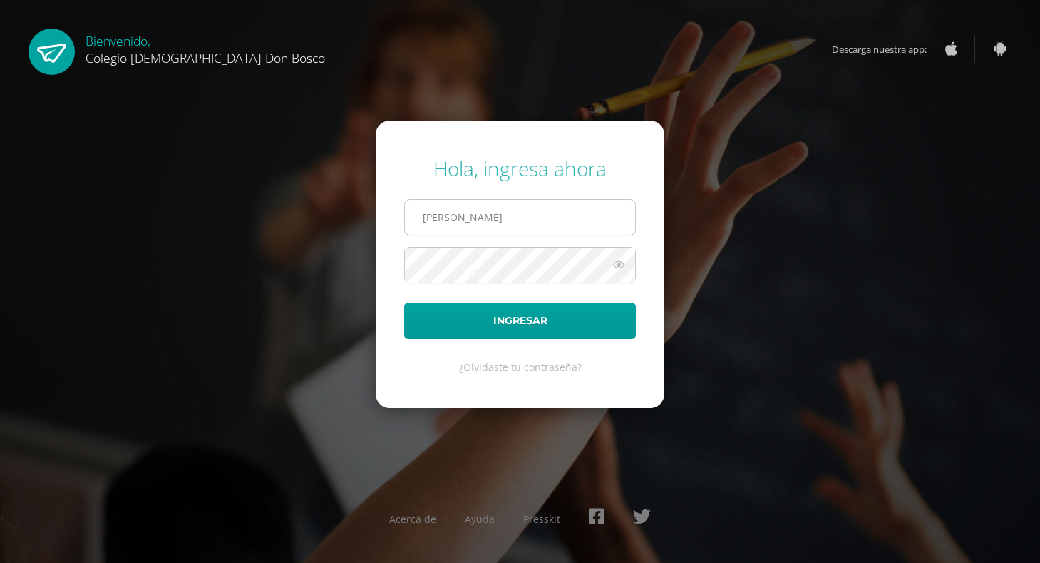
type input "victor_aquino@donbosco.edu.gt"
click at [404, 302] on button "Ingresar" at bounding box center [520, 320] width 232 height 36
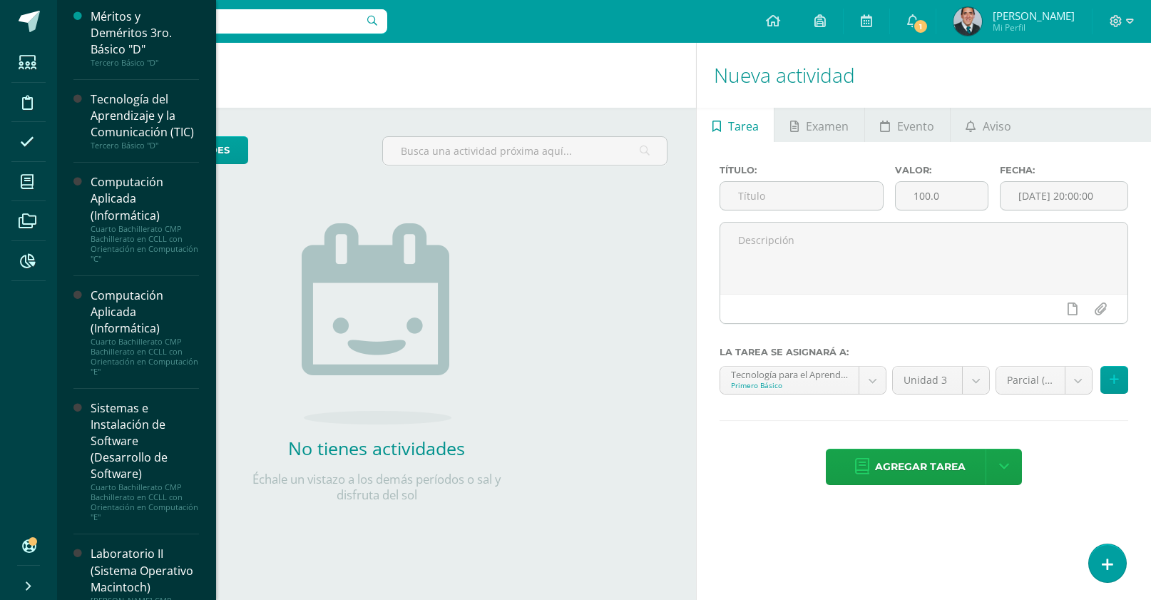
scroll to position [652, 0]
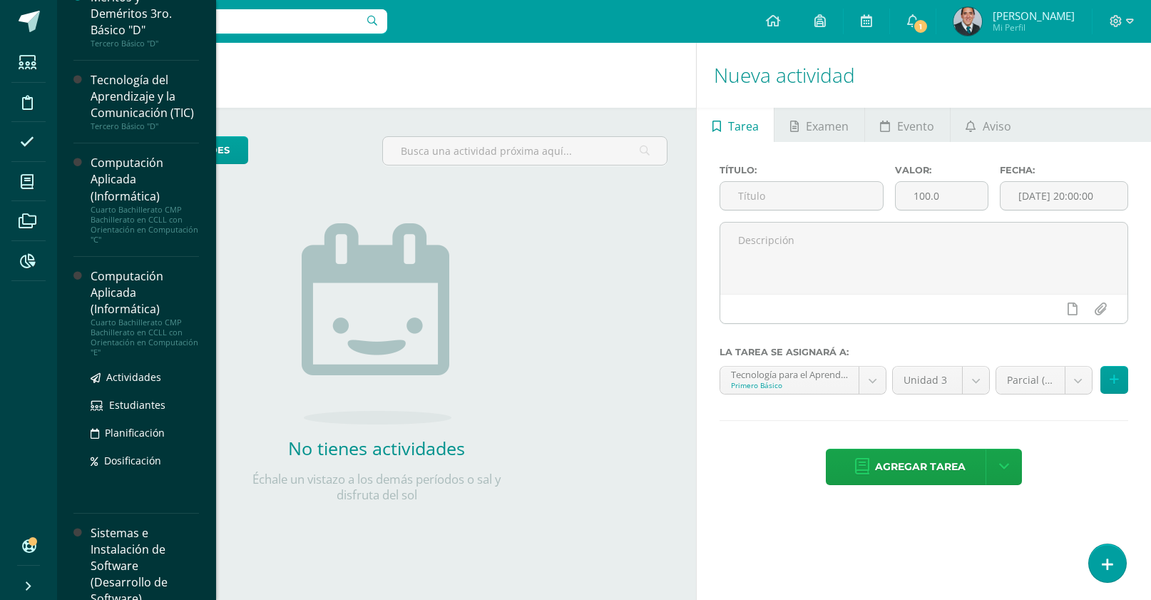
click at [120, 317] on div "Computación Aplicada (Informática)" at bounding box center [145, 292] width 108 height 49
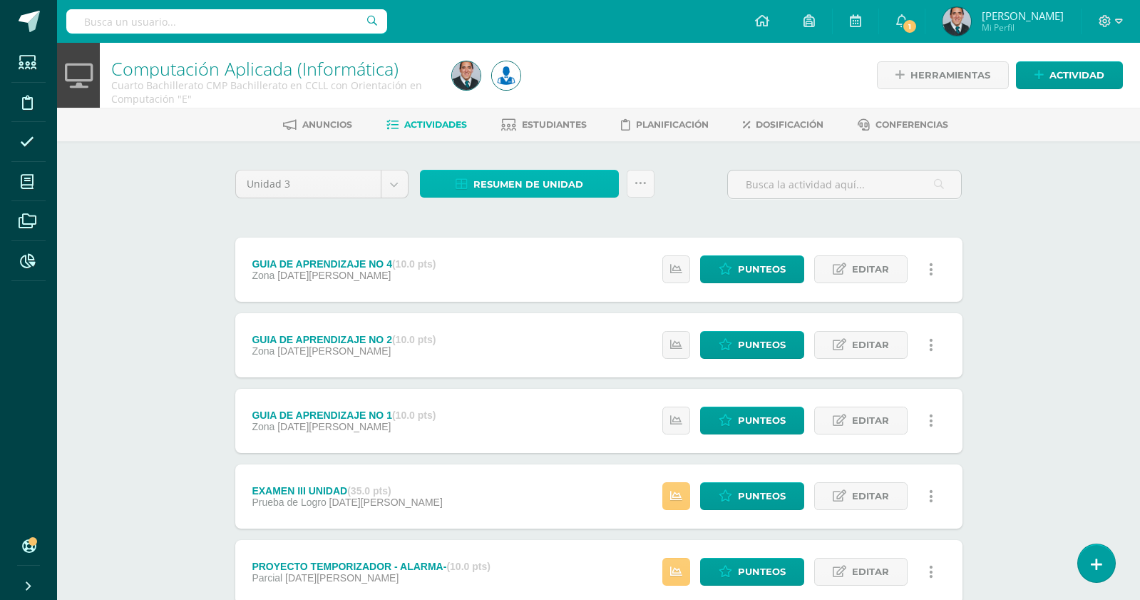
click at [566, 178] on span "Resumen de unidad" at bounding box center [528, 184] width 110 height 26
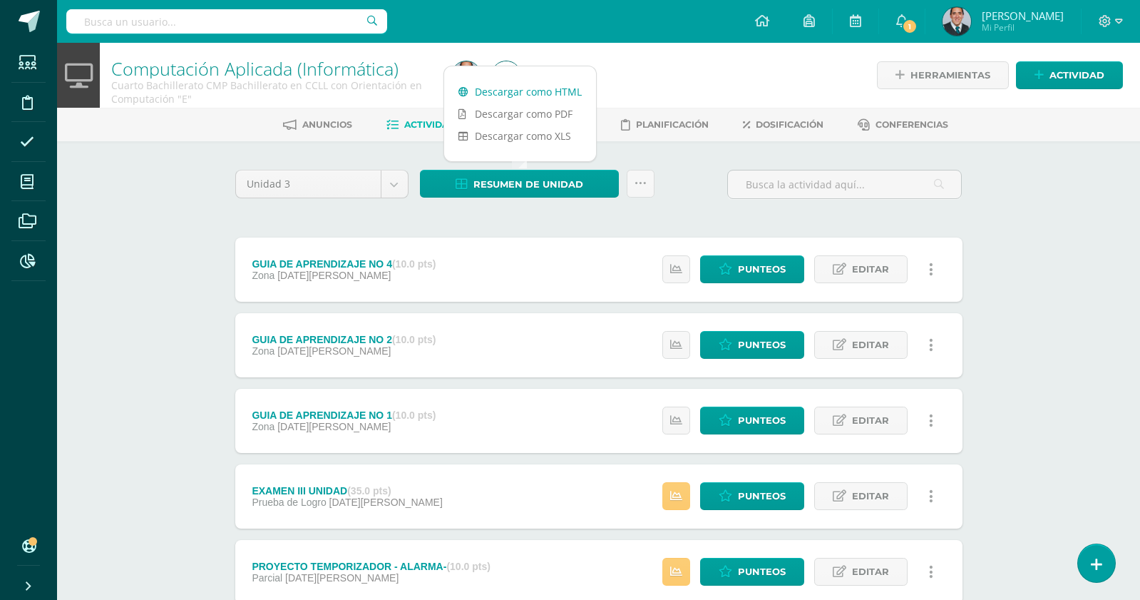
click at [543, 90] on link "Descargar como HTML" at bounding box center [520, 92] width 152 height 22
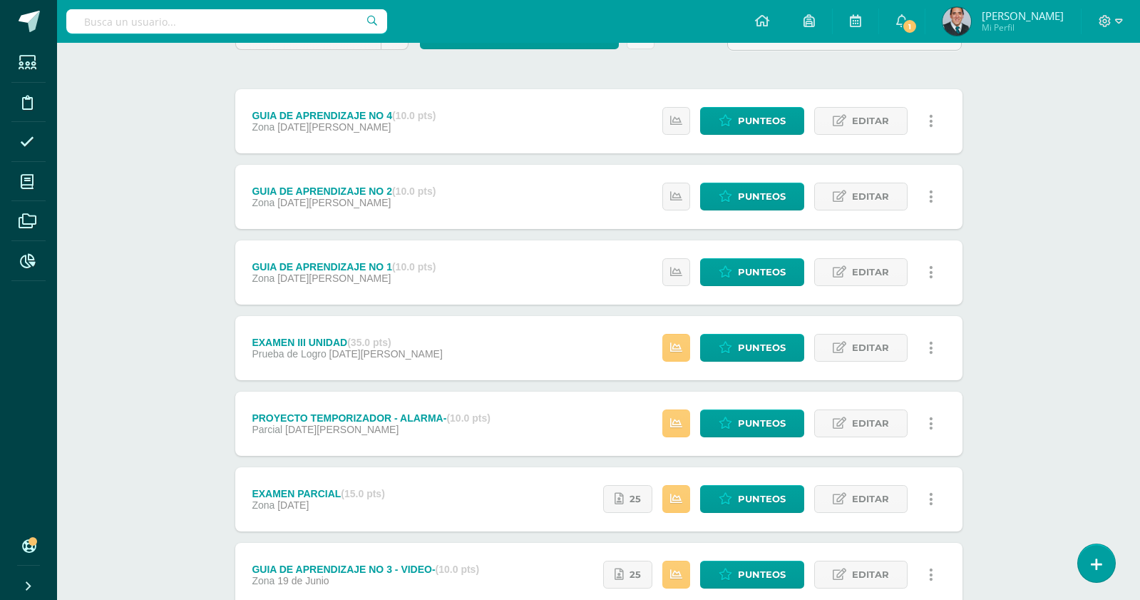
scroll to position [250, 0]
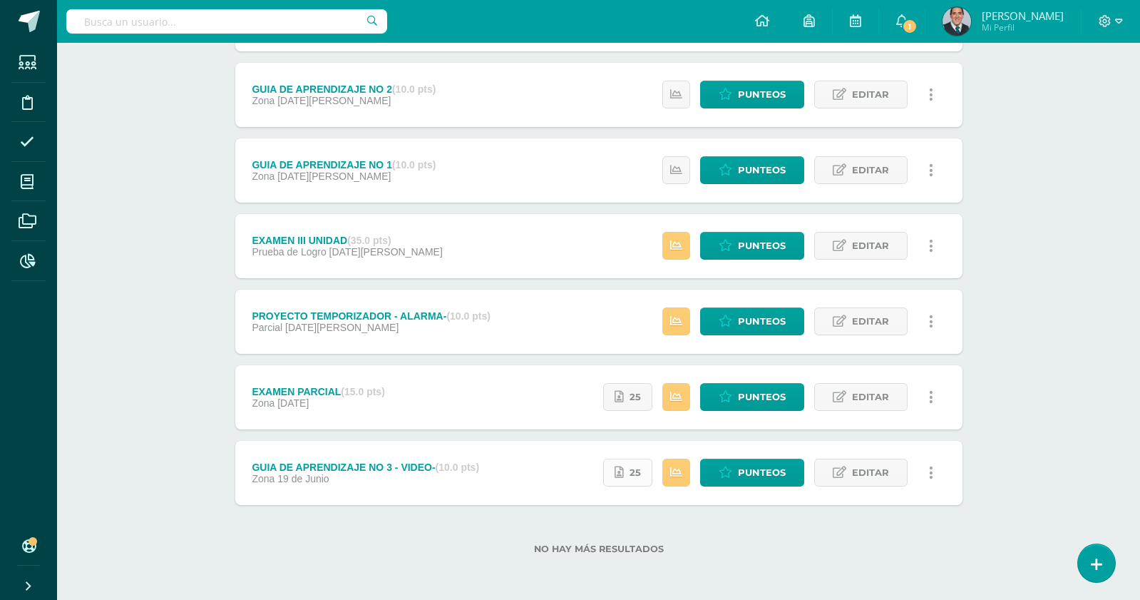
click at [640, 478] on span "25" at bounding box center [635, 472] width 11 height 26
click at [641, 399] on span "25" at bounding box center [635, 397] width 11 height 26
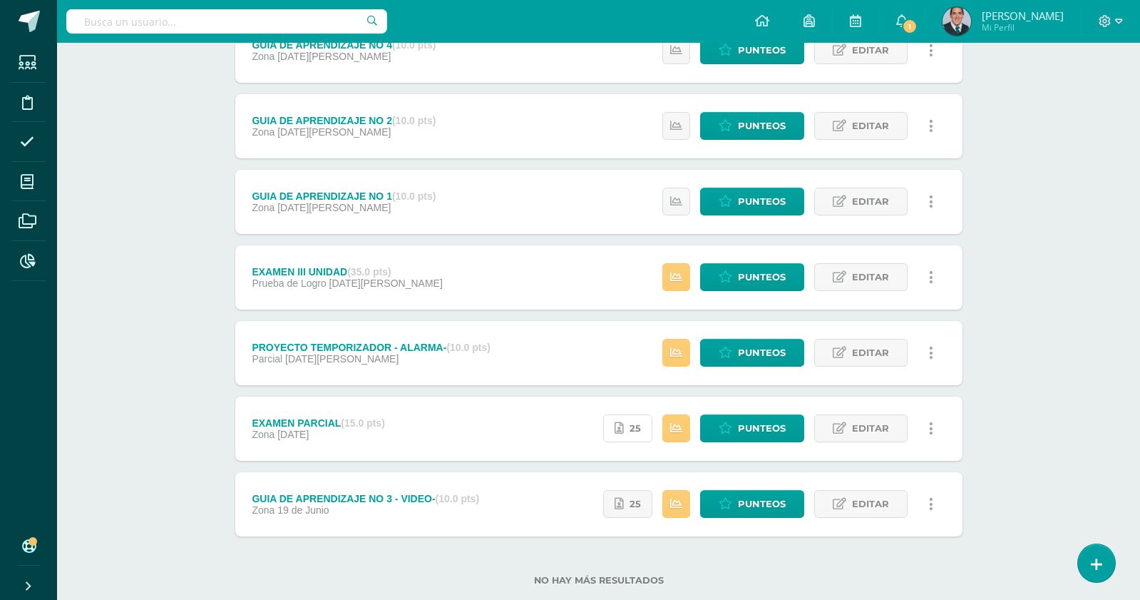
scroll to position [209, 0]
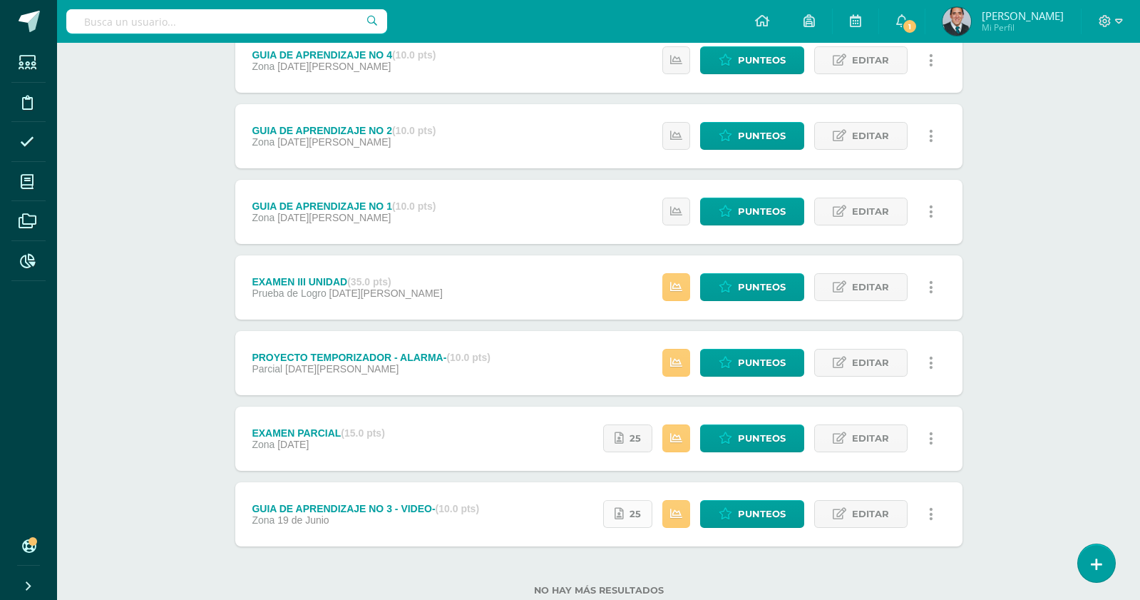
click at [634, 503] on span "25" at bounding box center [635, 514] width 11 height 26
click at [624, 440] on icon at bounding box center [619, 438] width 9 height 12
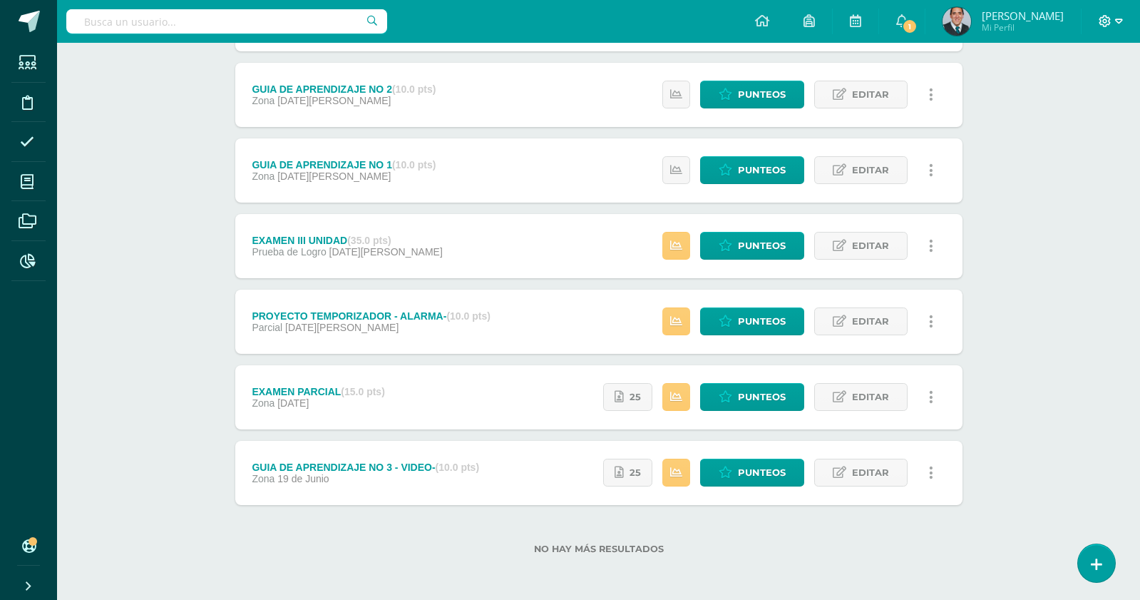
click at [1111, 16] on icon at bounding box center [1105, 21] width 13 height 13
click at [1092, 96] on span "Cerrar sesión" at bounding box center [1075, 98] width 64 height 14
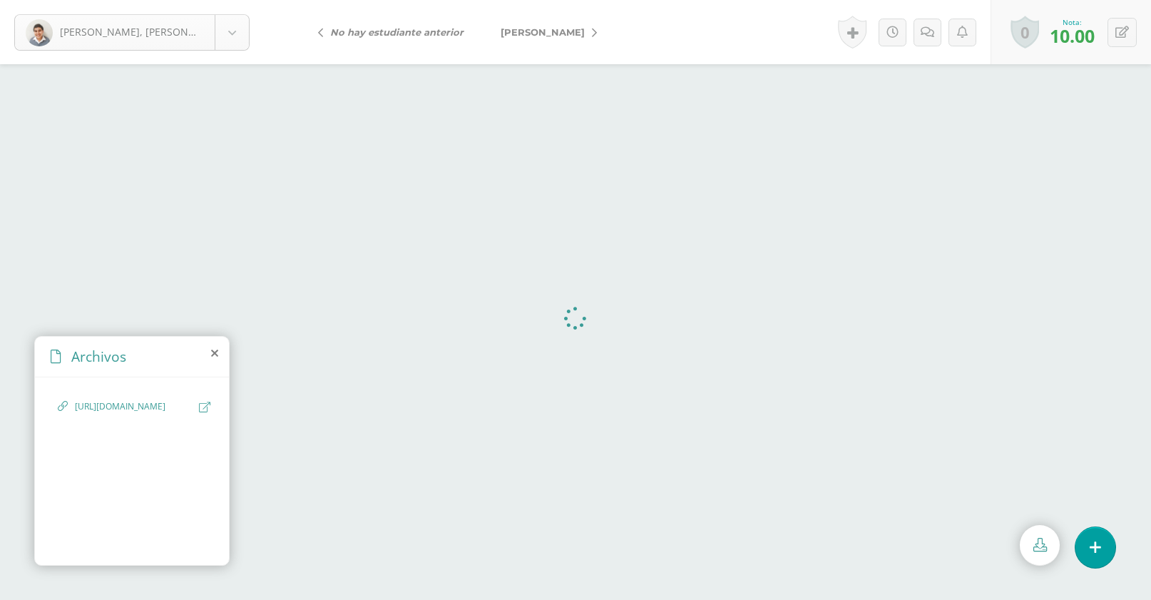
click at [240, 0] on body "[PERSON_NAME], [PERSON_NAME], [PERSON_NAME] [PERSON_NAME] [GEOGRAPHIC_DATA][PER…" at bounding box center [575, 0] width 1151 height 0
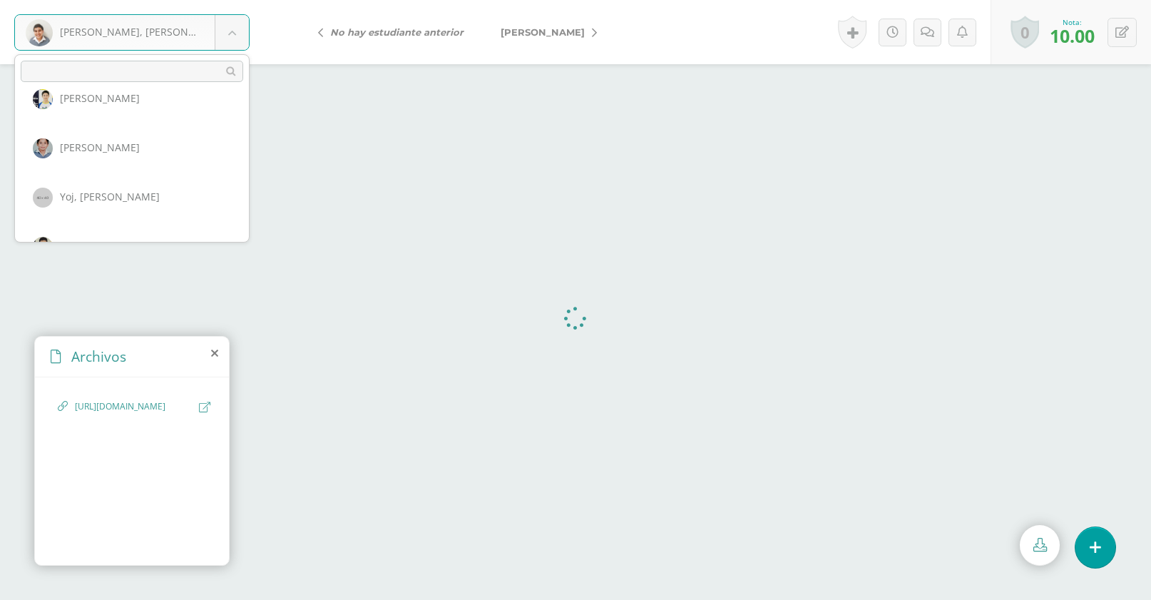
scroll to position [1246, 0]
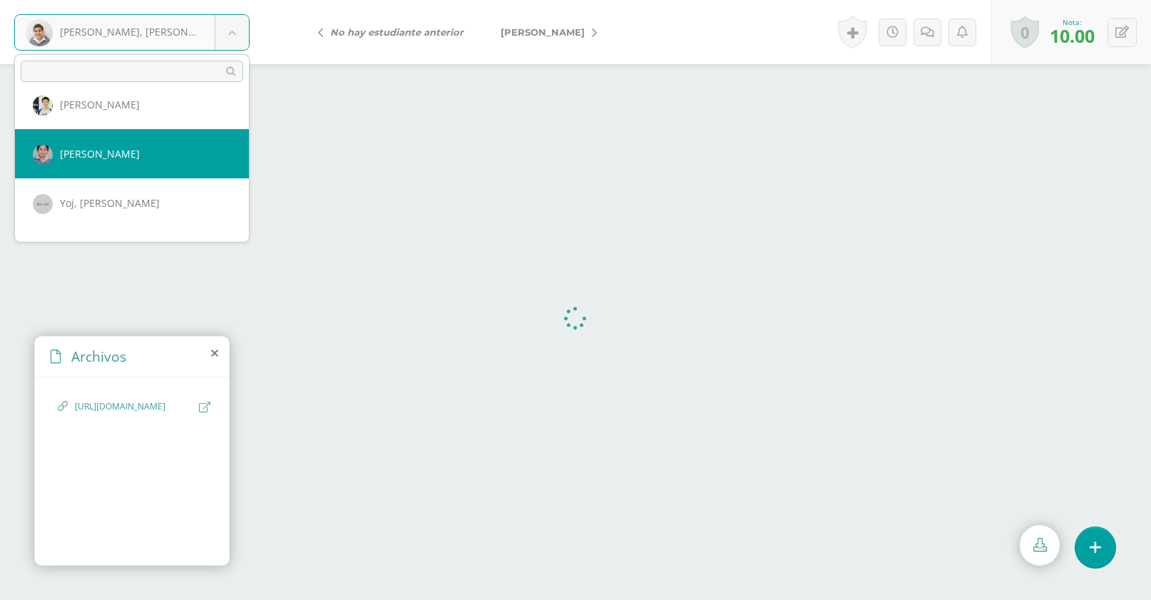
select select "637"
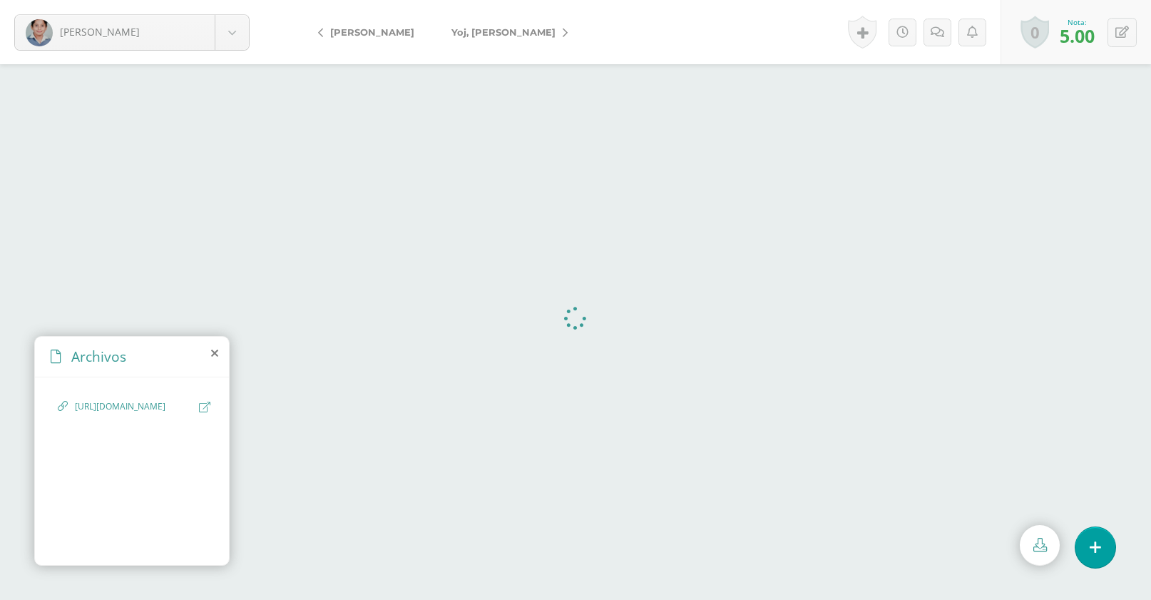
click at [207, 409] on icon at bounding box center [204, 406] width 11 height 11
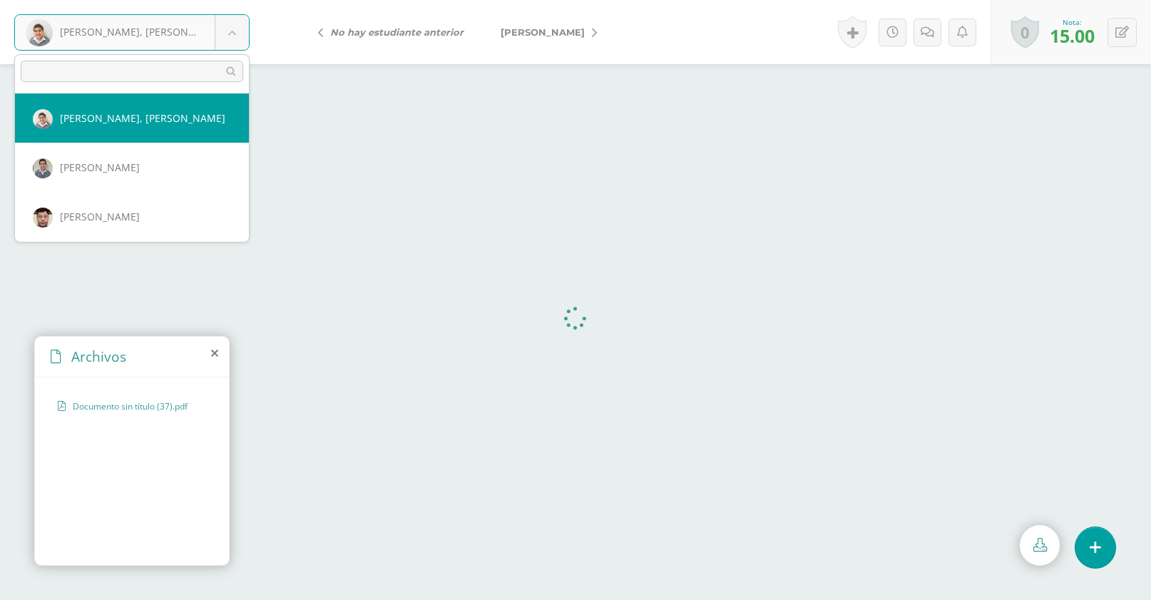
click at [224, 0] on body "Agustin, Elder Agustin, Elder Alvarado, Andrés Azurdia, Fabio Bardales, Jose Ca…" at bounding box center [575, 0] width 1151 height 0
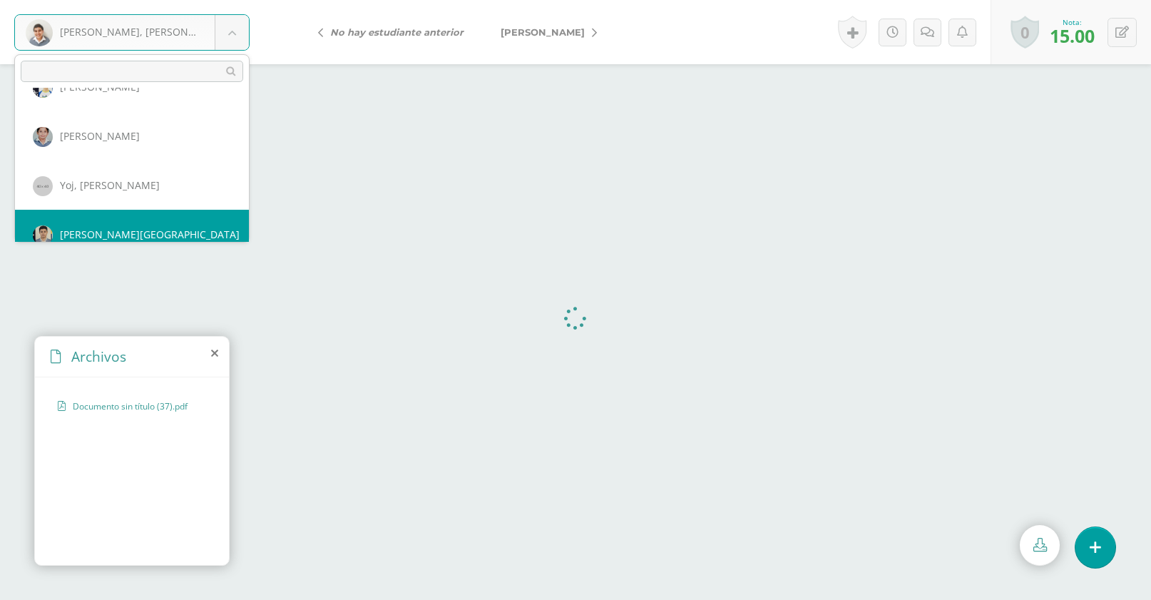
scroll to position [1281, 0]
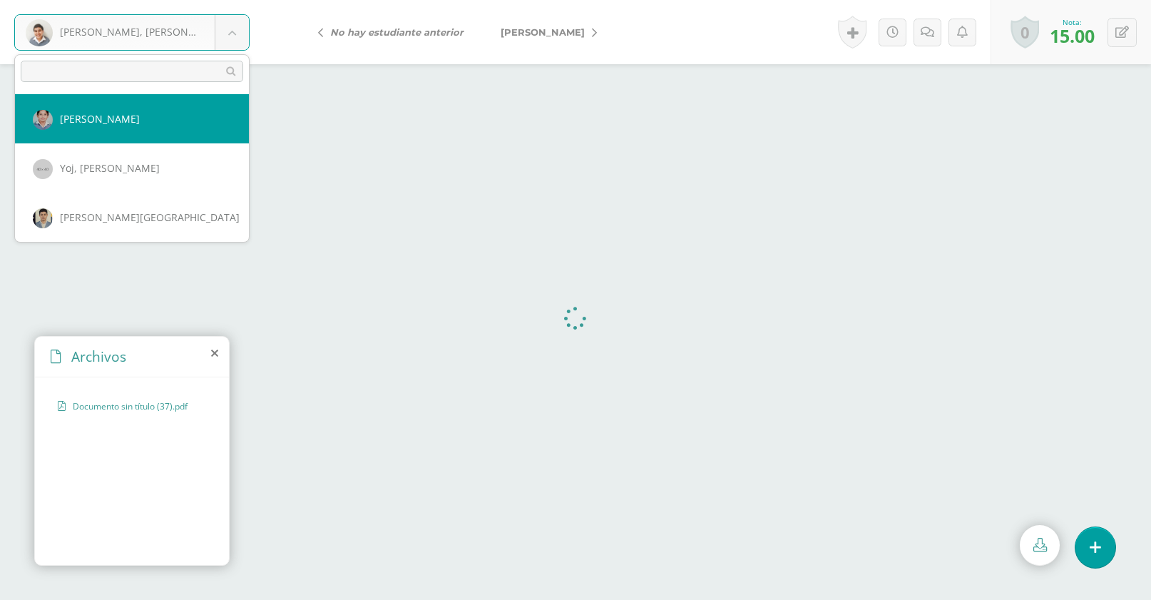
select select "637"
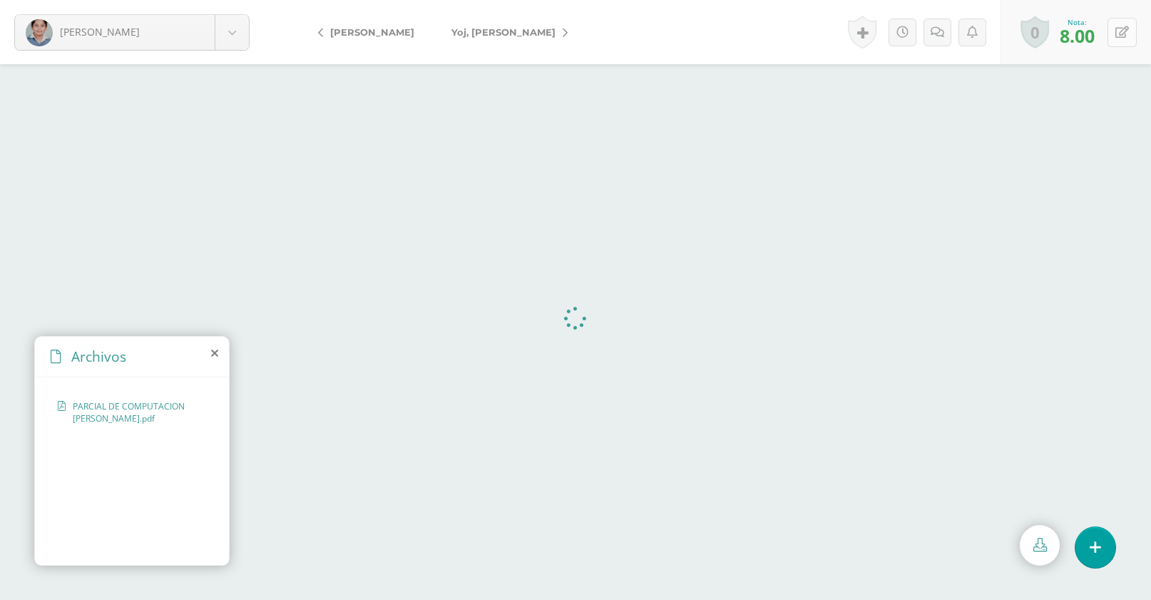
click at [1127, 35] on icon at bounding box center [1122, 32] width 14 height 12
type input "15"
click at [245, 0] on body "[PERSON_NAME], [PERSON_NAME], [PERSON_NAME] [PERSON_NAME] [GEOGRAPHIC_DATA][PER…" at bounding box center [575, 0] width 1151 height 0
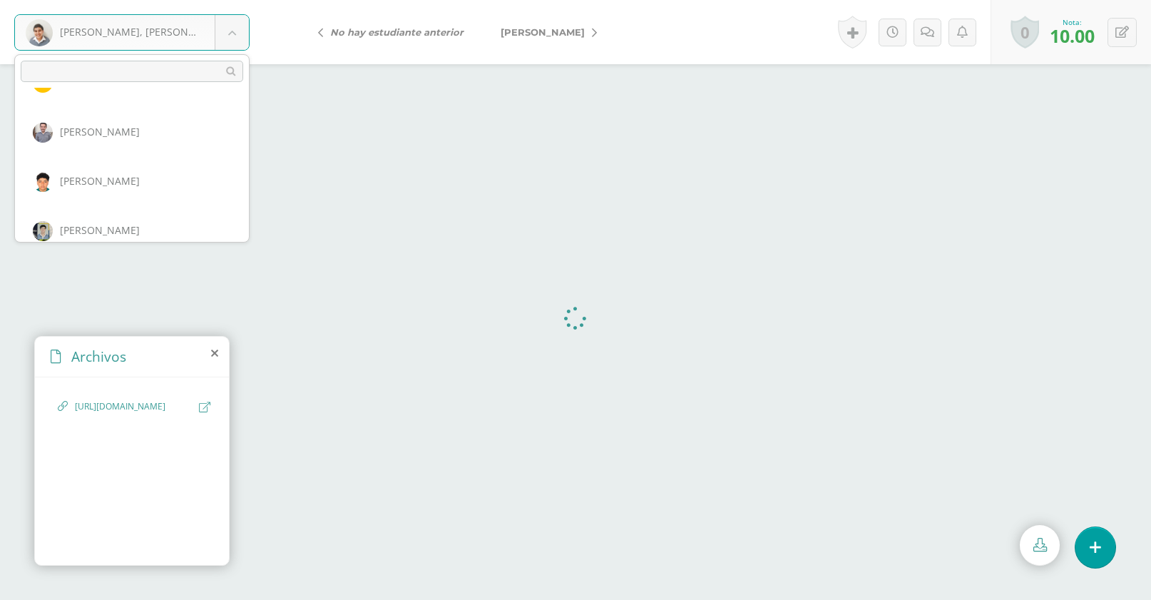
scroll to position [605, 0]
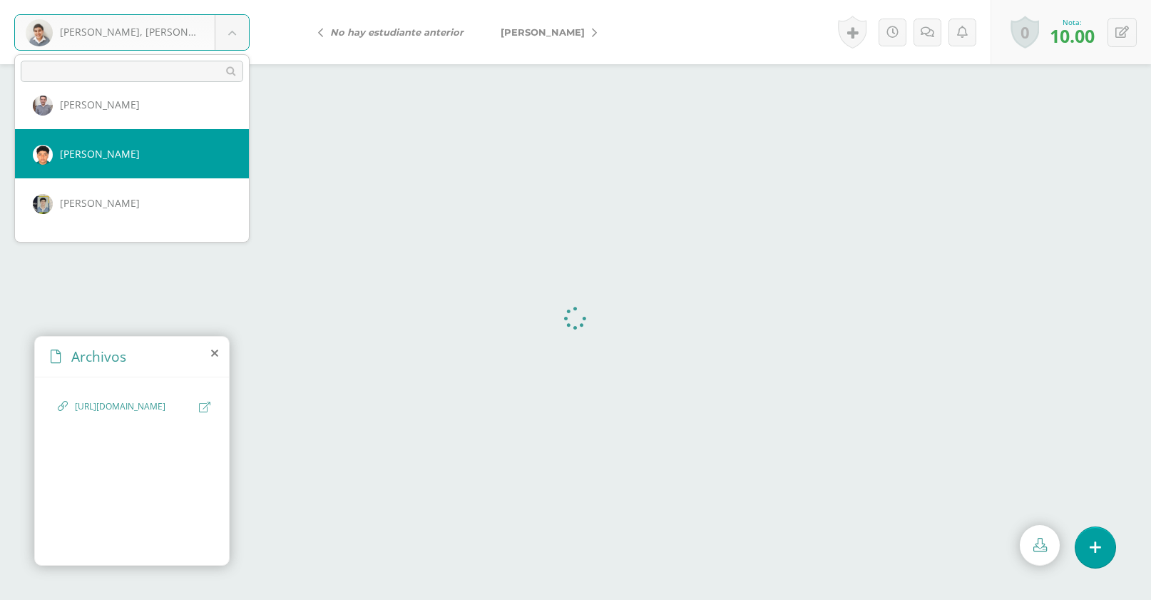
select select "2321"
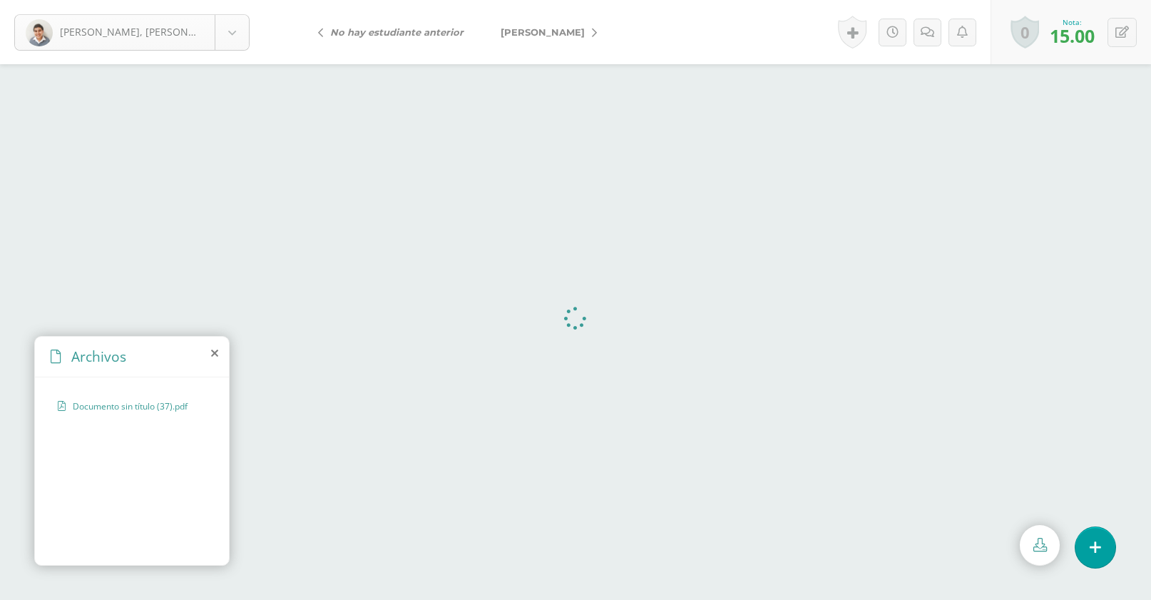
click at [237, 0] on body "[PERSON_NAME], [PERSON_NAME], [PERSON_NAME] [PERSON_NAME] [GEOGRAPHIC_DATA][PER…" at bounding box center [575, 0] width 1151 height 0
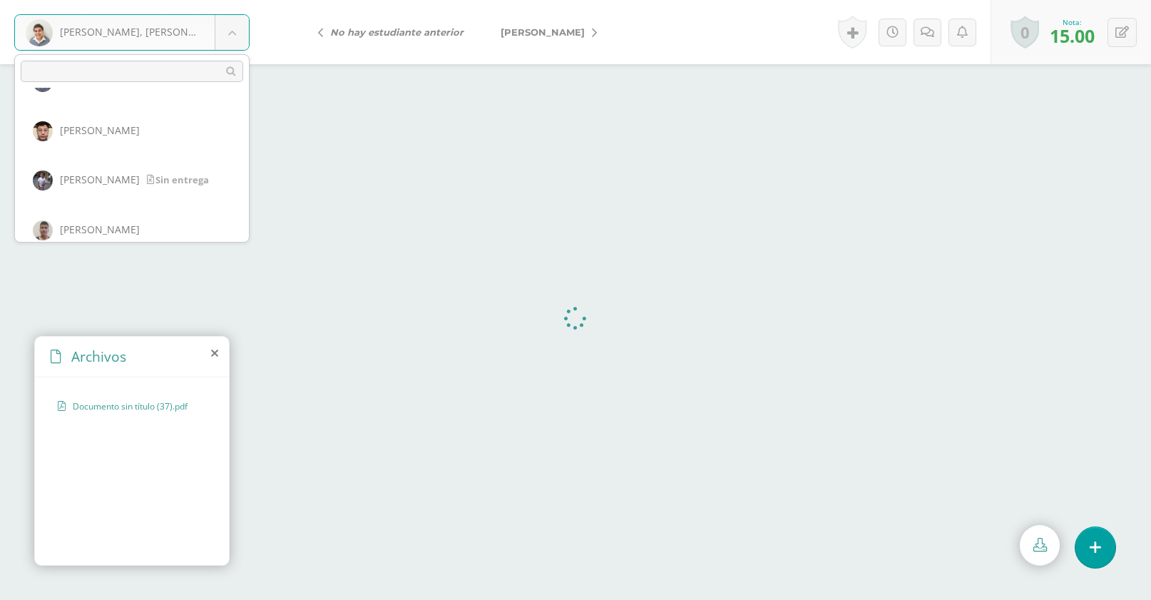
scroll to position [140, 0]
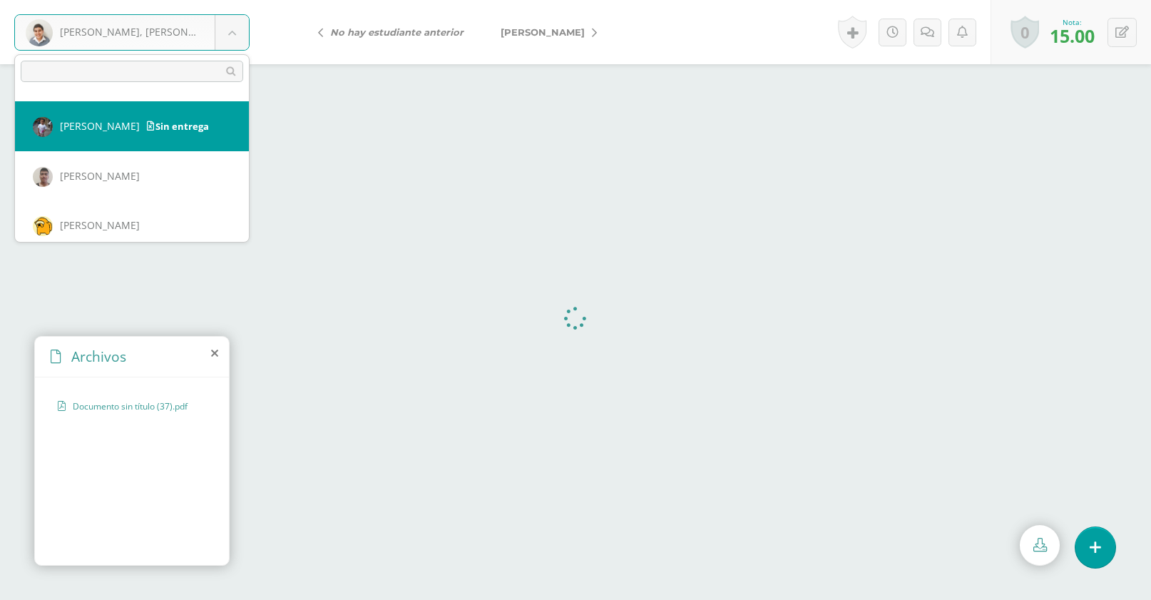
select select "641"
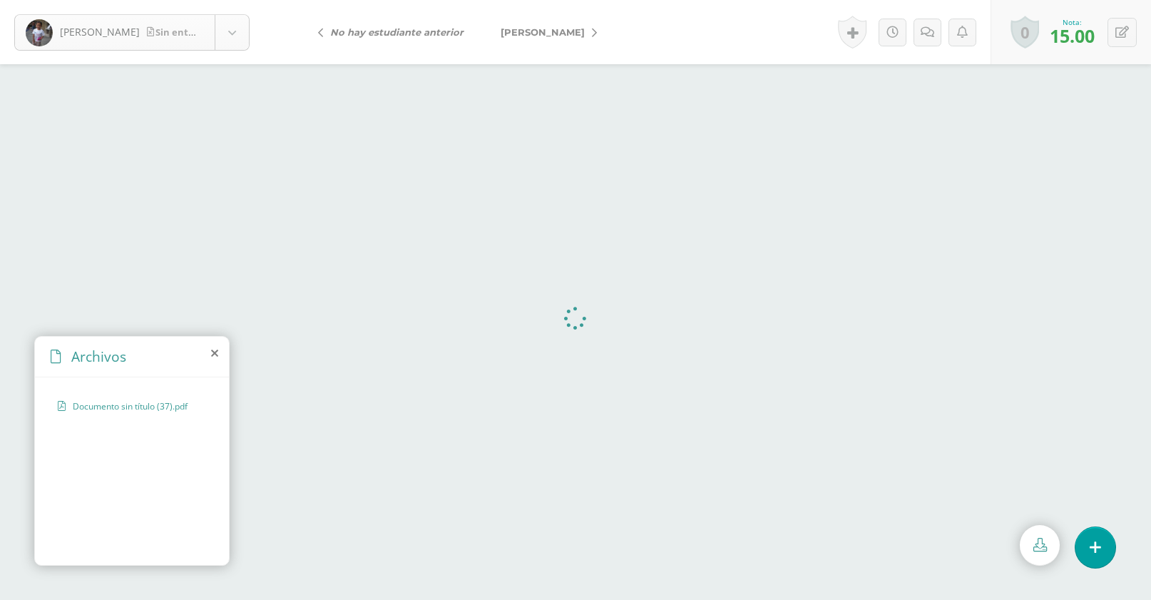
click at [204, 0] on body "[PERSON_NAME] entrega [PERSON_NAME], [PERSON_NAME] [PERSON_NAME] [GEOGRAPHIC_DA…" at bounding box center [575, 0] width 1151 height 0
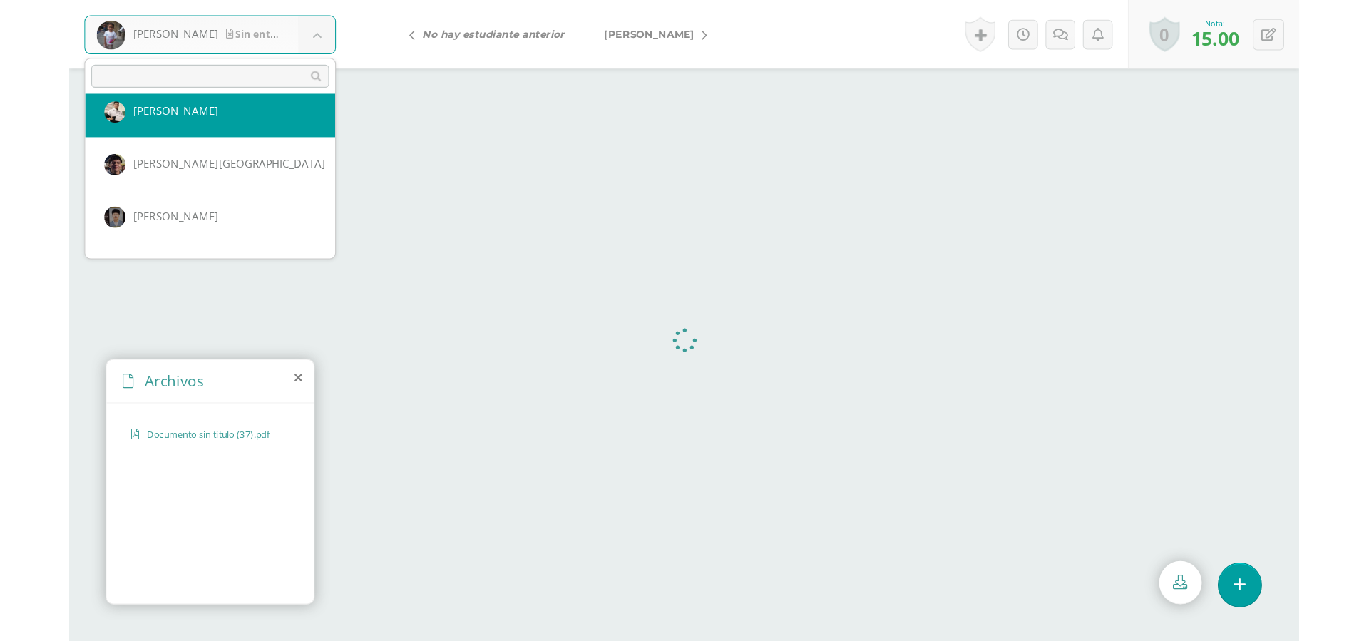
scroll to position [400, 0]
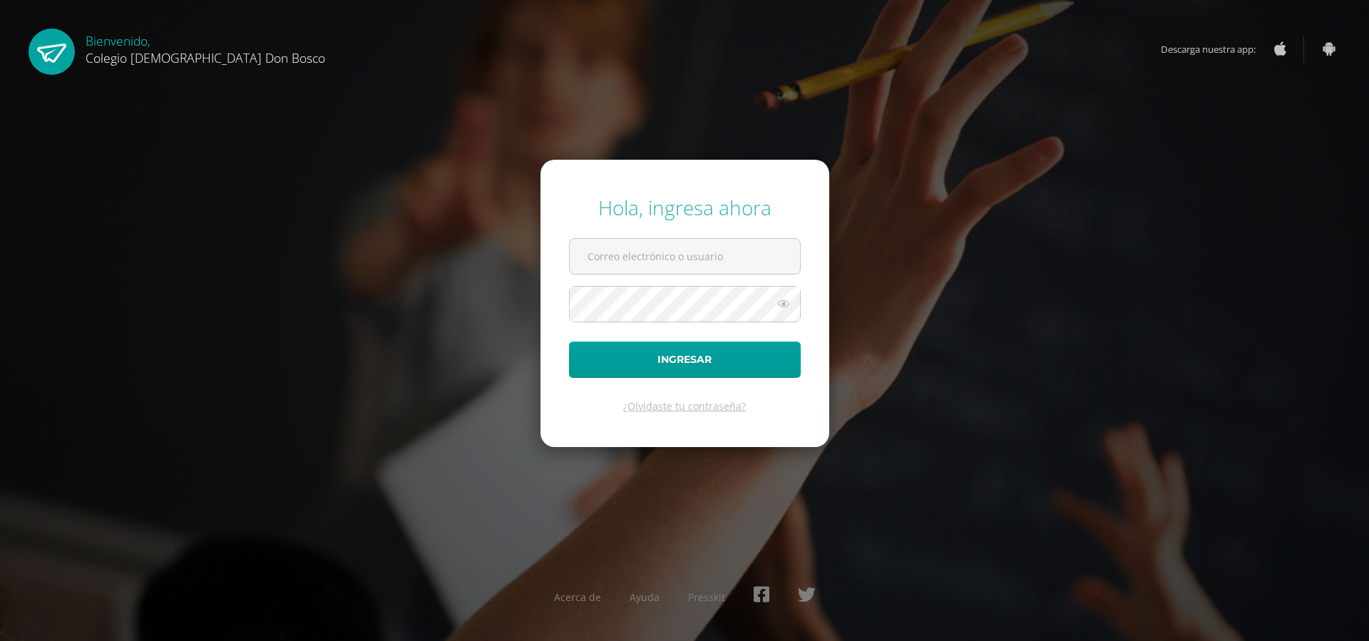
type input "g"
type input "h"
type input "q"
type input "w"
type input "e"
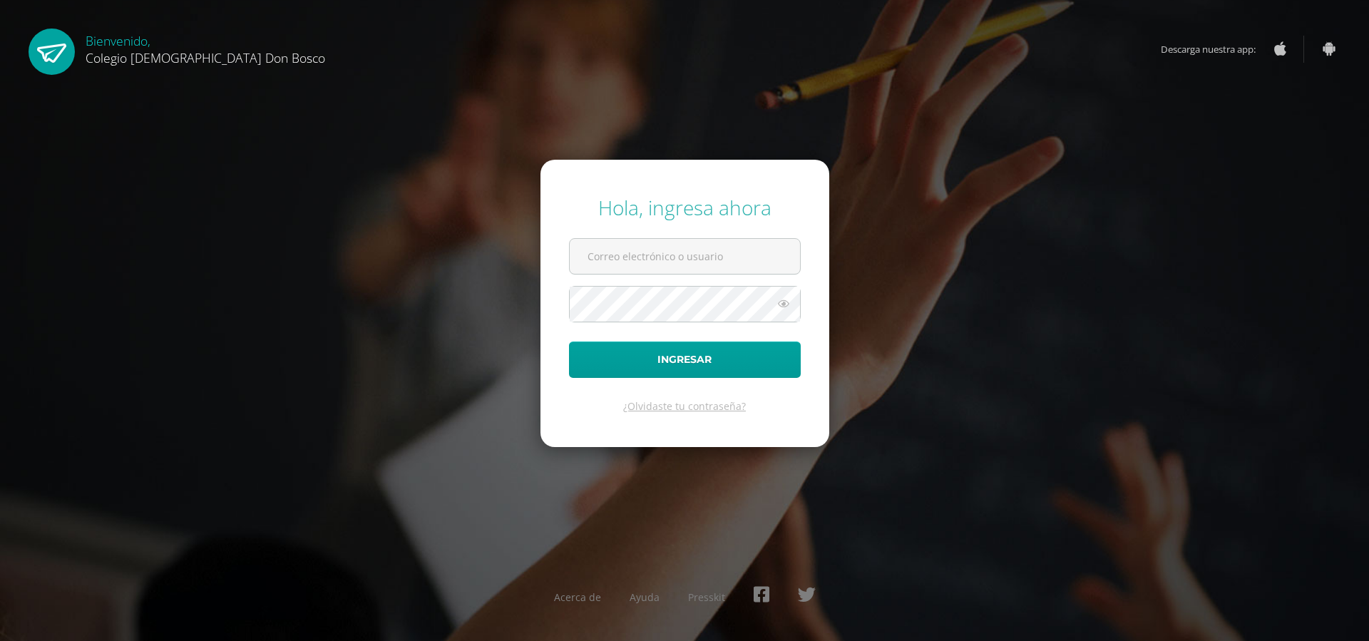
type input "r"
type input "t"
type input "y"
type input "u"
type input "i"
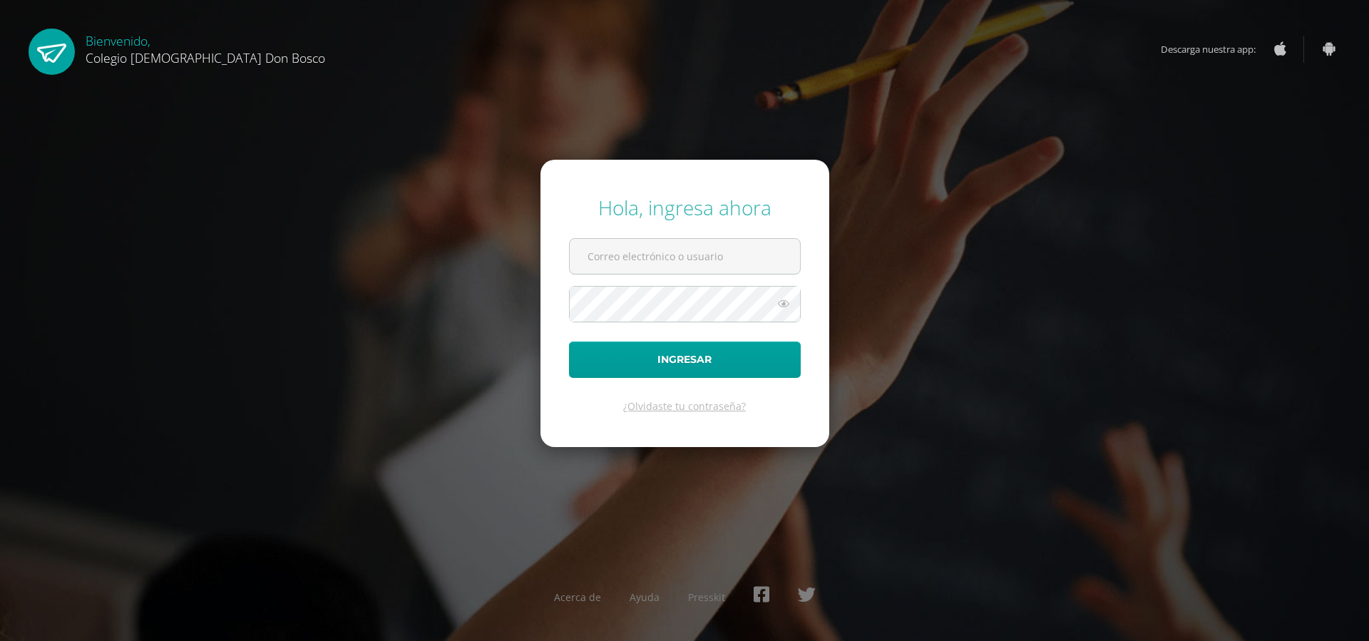
type input "o"
type input "p"
type input "`"
type input "ñ"
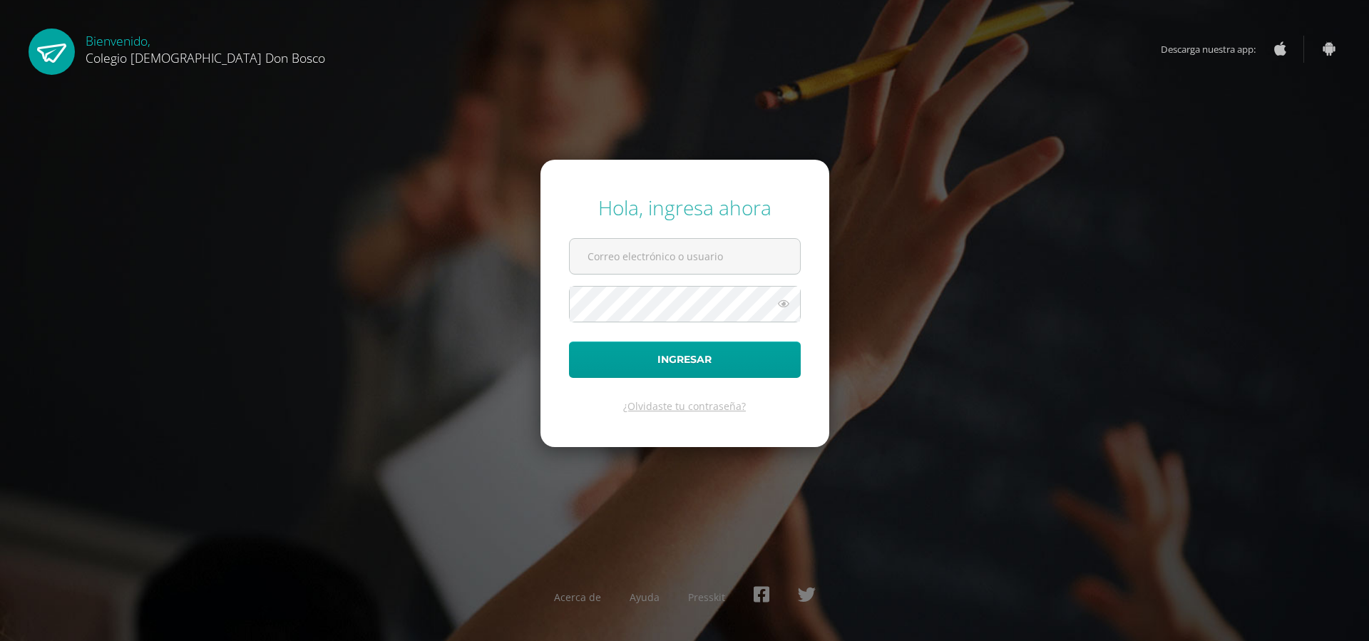
type input "l"
type input "k"
type input "j"
type input "h"
type input "g"
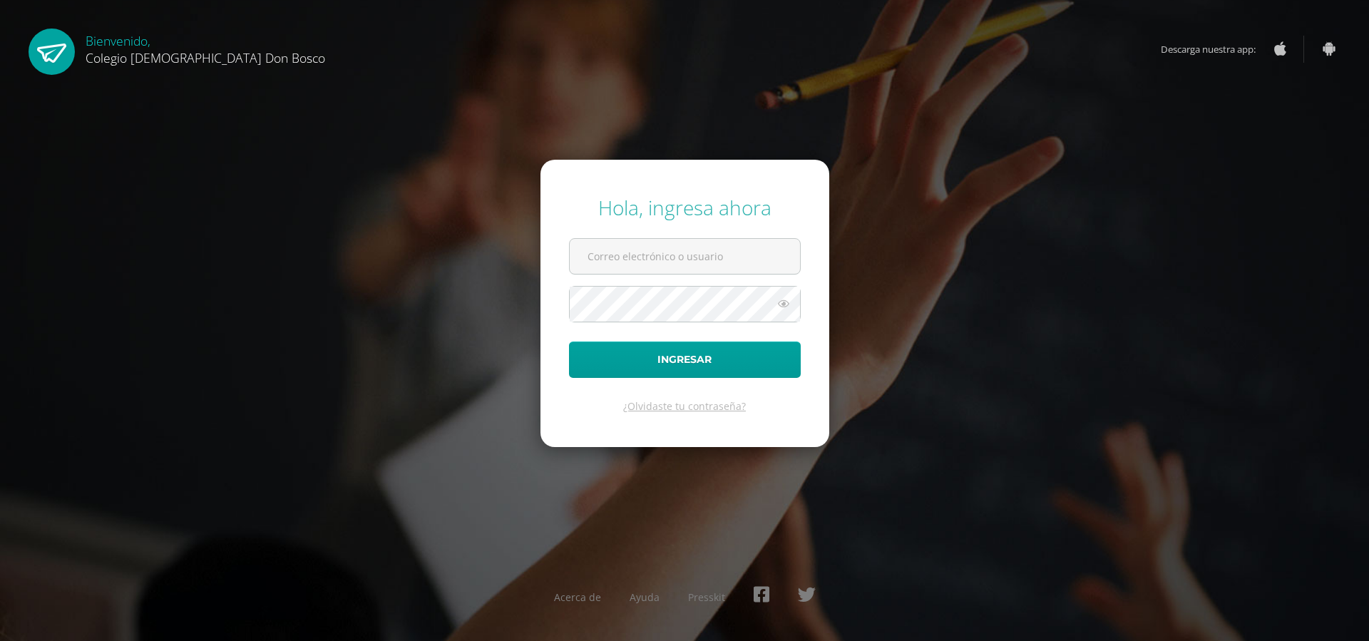
type input "f"
click at [911, 546] on div "Hola, ingresa ahora Ingresar ¿Olvidaste tu contraseña? Acerca de Ayuda Presskit" at bounding box center [684, 320] width 1381 height 641
click at [913, 543] on div "Hola, ingresa ahora Ingresar ¿Olvidaste tu contraseña? Acerca de Ayuda Presskit" at bounding box center [684, 320] width 1381 height 641
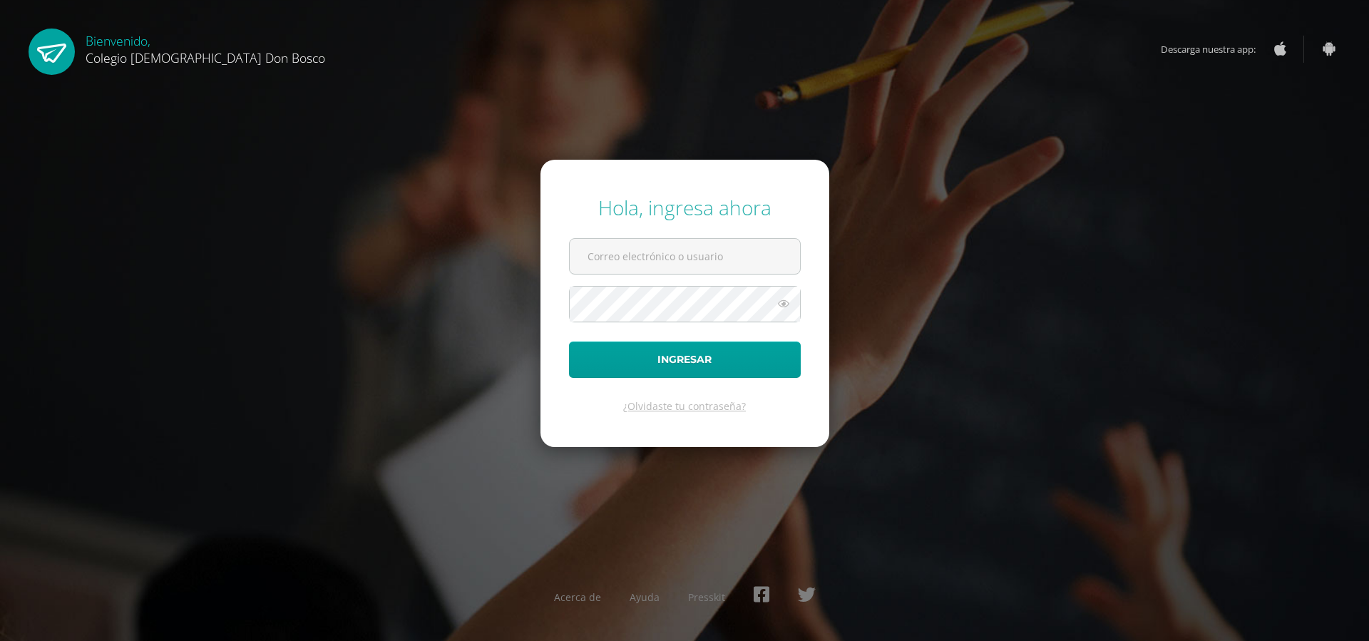
click at [913, 543] on div "Hola, ingresa ahora Ingresar ¿Olvidaste tu contraseña? Acerca de Ayuda Presskit" at bounding box center [684, 320] width 1381 height 641
click at [403, 516] on div "Hola, ingresa ahora Ingresar ¿Olvidaste tu contraseña? Acerca de Ayuda Presskit" at bounding box center [684, 320] width 1381 height 641
